Goal: Information Seeking & Learning: Learn about a topic

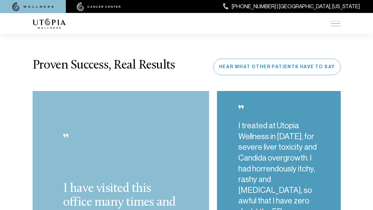
scroll to position [1556, 0]
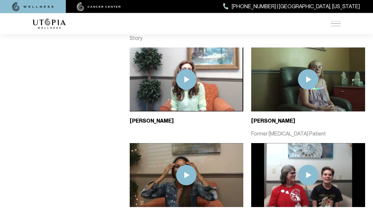
scroll to position [2429, 0]
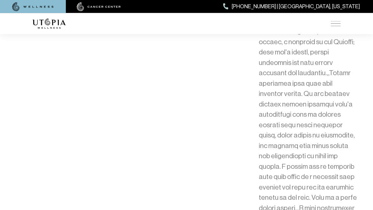
scroll to position [3327, 0]
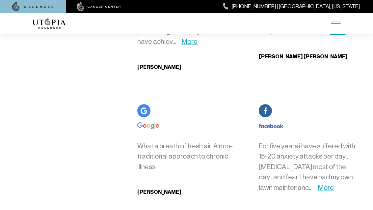
scroll to position [3475, 0]
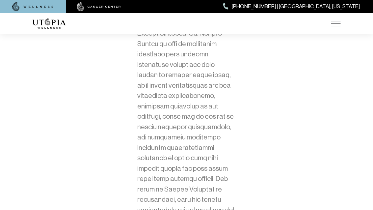
scroll to position [3796, 0]
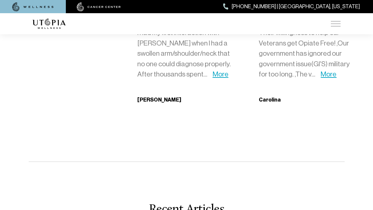
scroll to position [3889, 0]
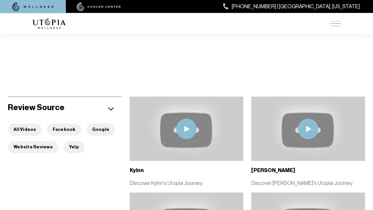
scroll to position [116, 0]
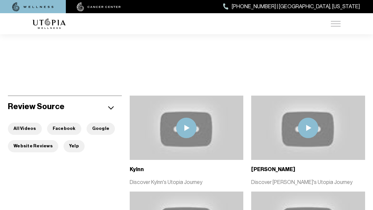
click at [29, 145] on button "Website Reviews" at bounding box center [33, 146] width 50 height 12
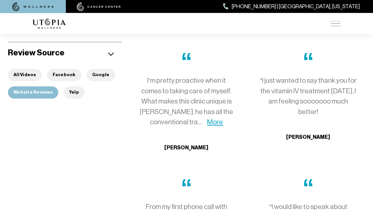
scroll to position [171, 0]
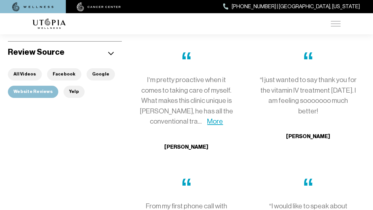
click at [207, 124] on link "More" at bounding box center [215, 121] width 16 height 8
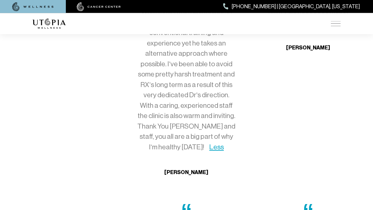
scroll to position [261, 0]
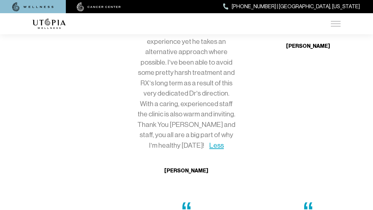
click at [211, 141] on link "Less" at bounding box center [217, 145] width 15 height 8
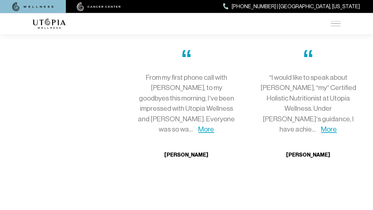
scroll to position [302, 0]
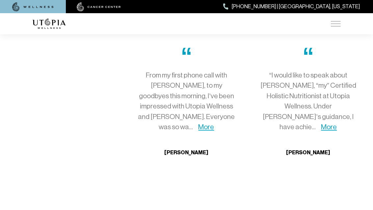
click at [337, 123] on link "More" at bounding box center [329, 127] width 16 height 8
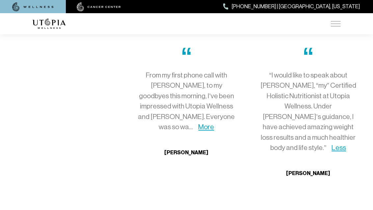
click at [332, 145] on link "Less" at bounding box center [339, 148] width 15 height 8
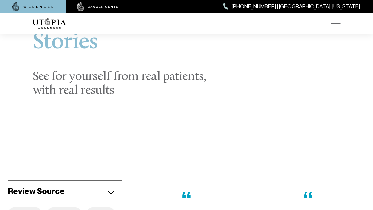
scroll to position [0, 0]
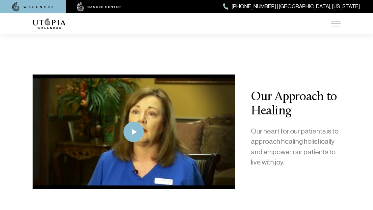
scroll to position [1345, 0]
